Goal: Task Accomplishment & Management: Use online tool/utility

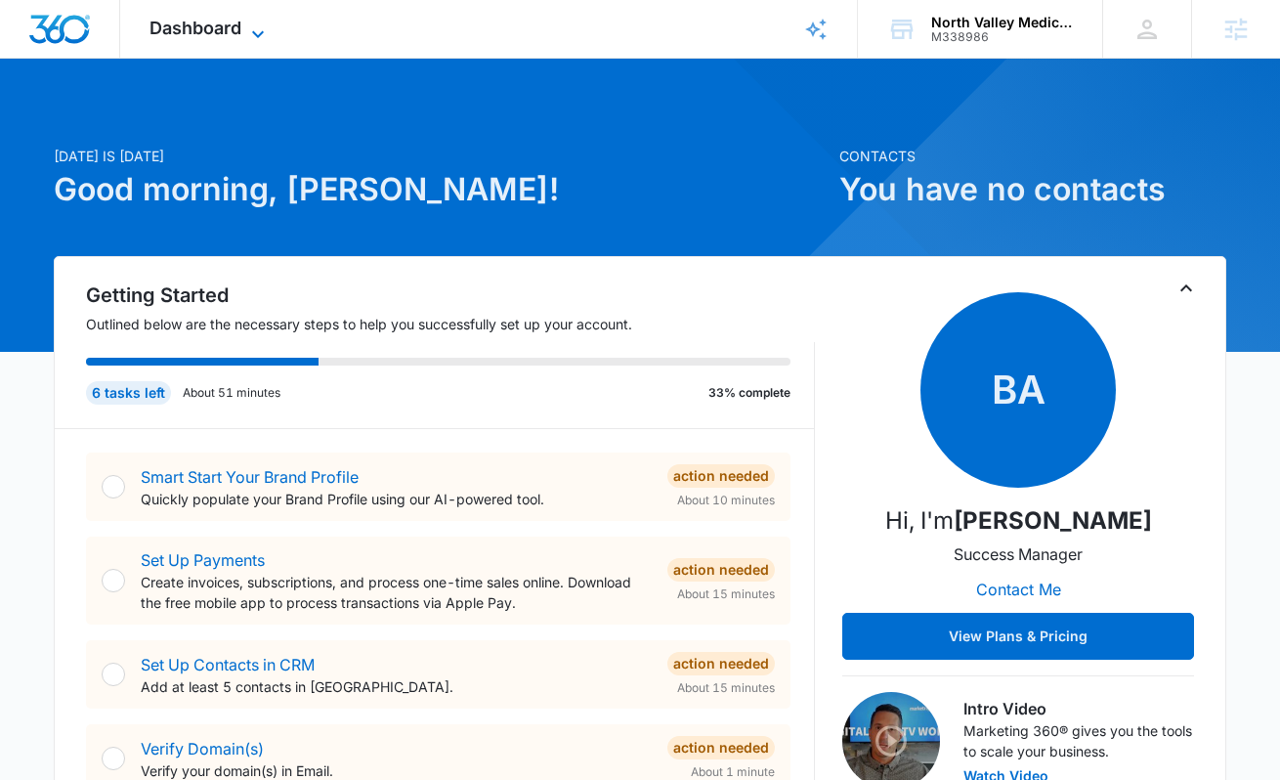
click at [246, 33] on icon at bounding box center [257, 33] width 23 height 23
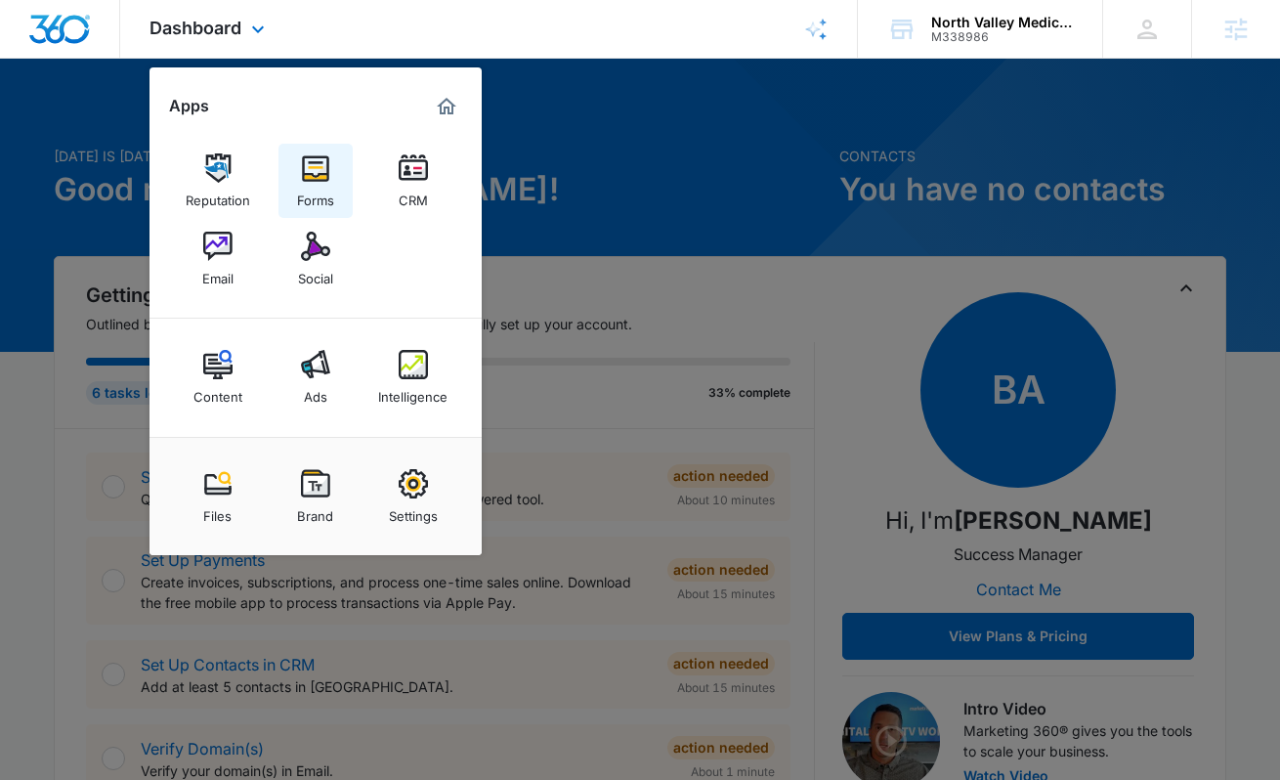
click at [312, 190] on div "Forms" at bounding box center [315, 195] width 37 height 25
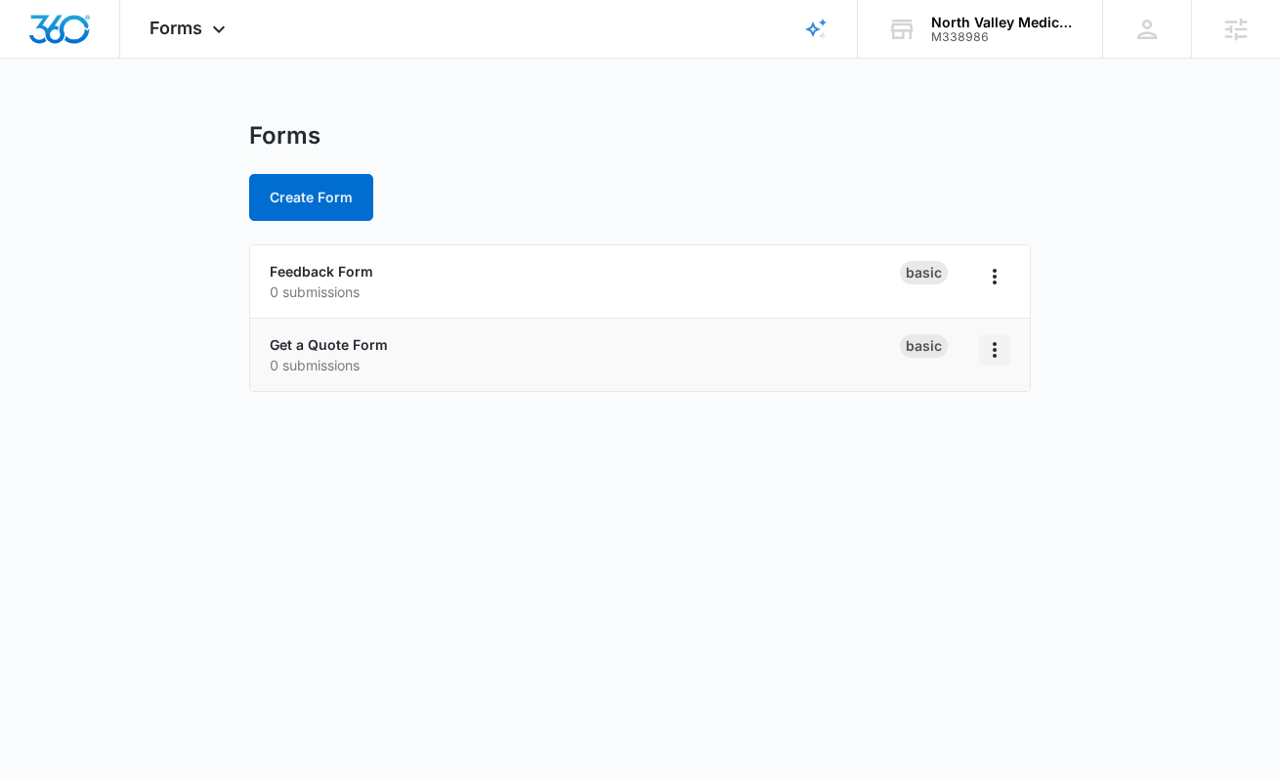
click at [993, 346] on icon "Overflow Menu" at bounding box center [994, 349] width 23 height 23
click at [345, 349] on link "Get a Quote Form" at bounding box center [329, 344] width 118 height 17
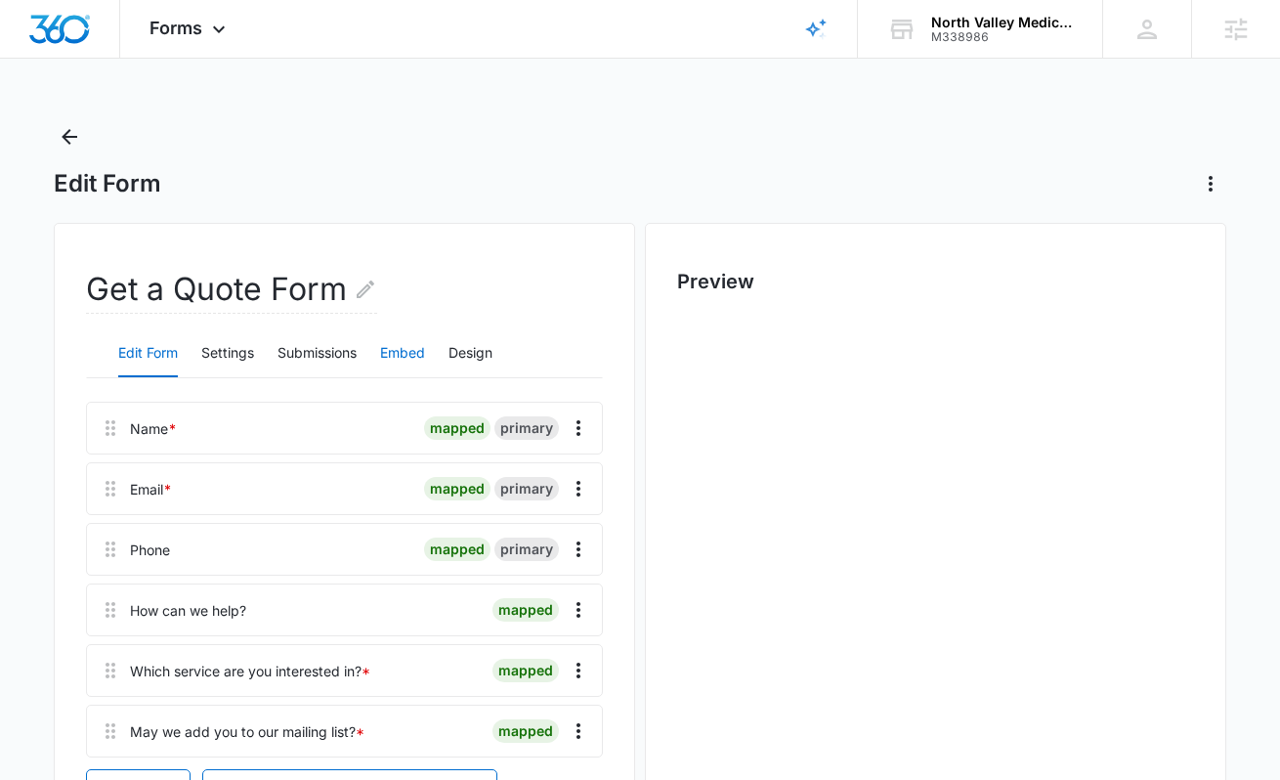
click at [414, 351] on button "Embed" at bounding box center [402, 353] width 45 height 47
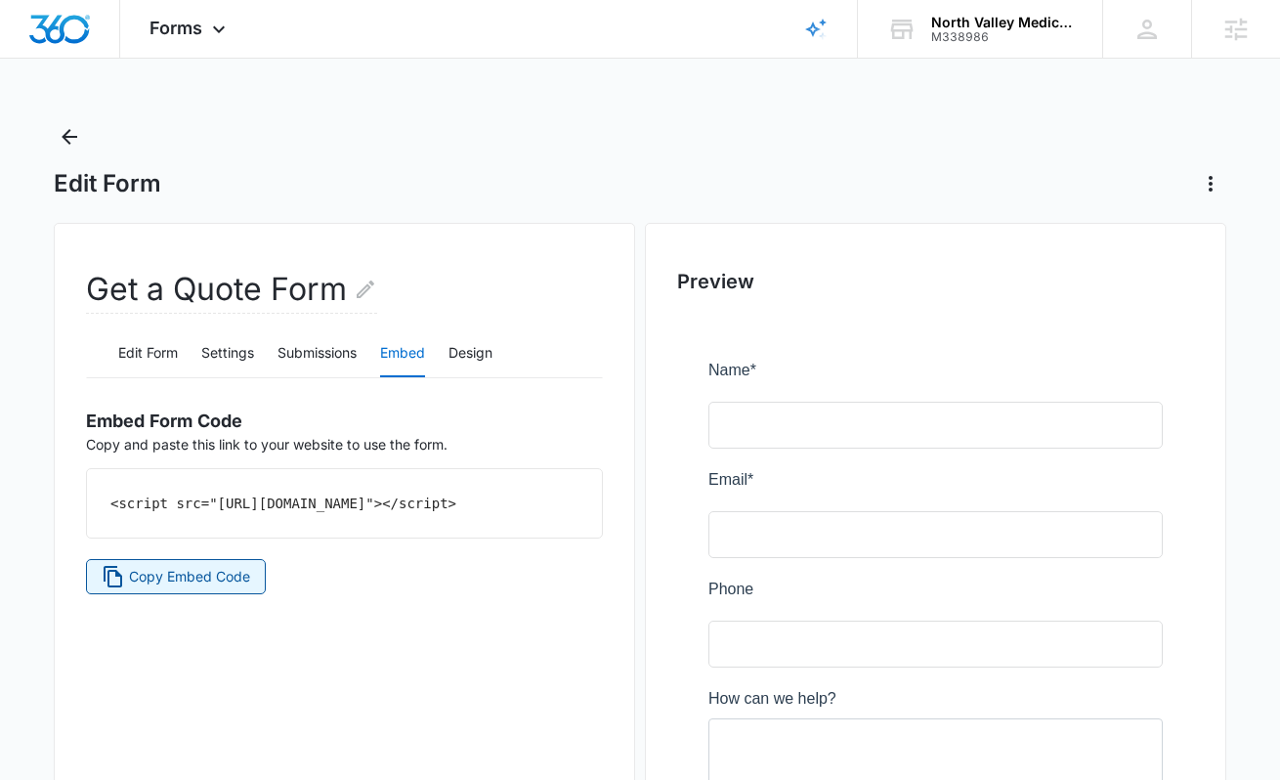
click at [193, 587] on span "Copy Embed Code" at bounding box center [189, 576] width 121 height 21
